Goal: Task Accomplishment & Management: Manage account settings

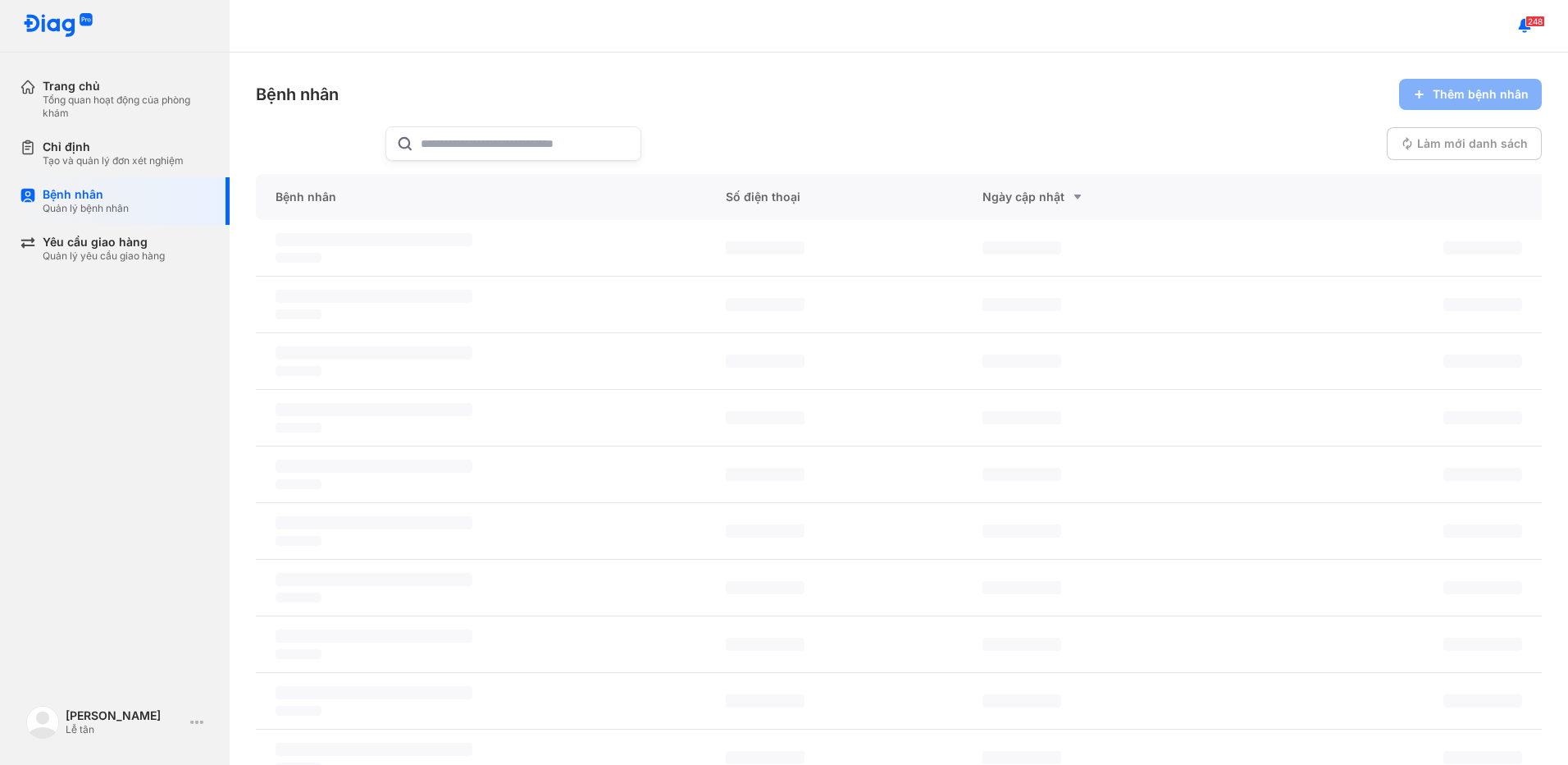
click at [477, 138] on input "text" at bounding box center [526, 144] width 210 height 33
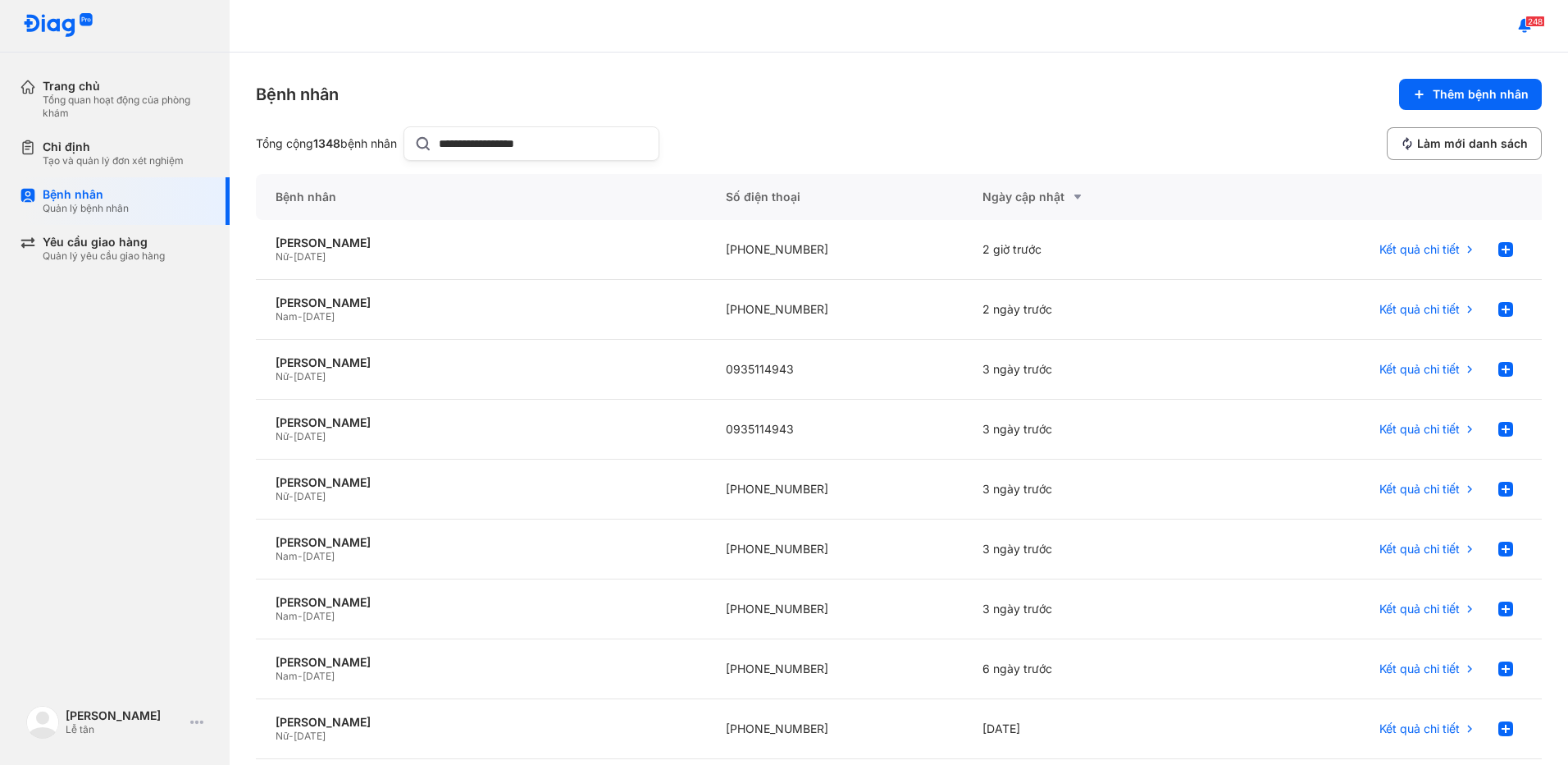
type input "**********"
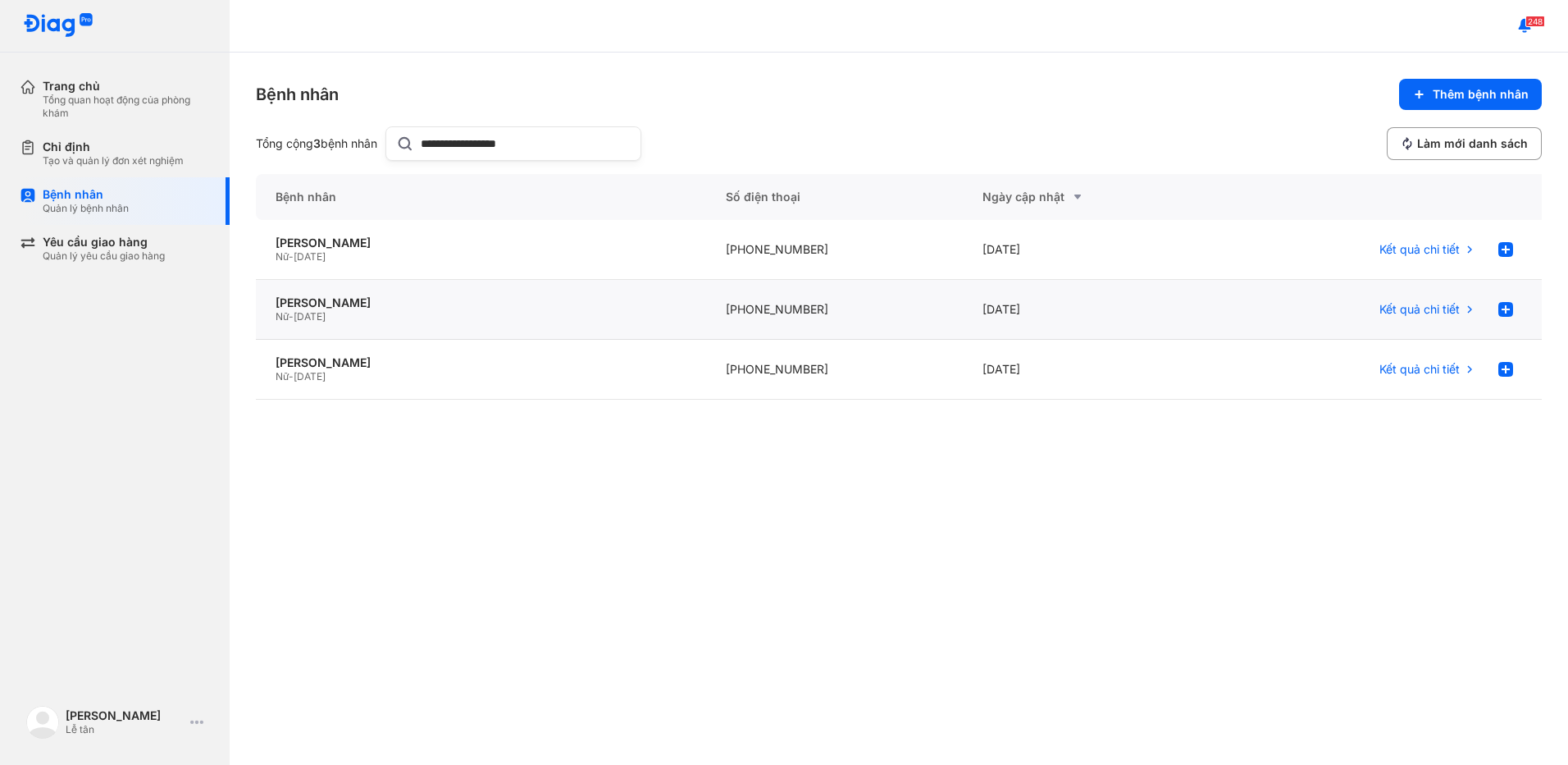
click at [527, 313] on div "Nữ - [DATE]" at bounding box center [481, 317] width 411 height 13
